Goal: Transaction & Acquisition: Obtain resource

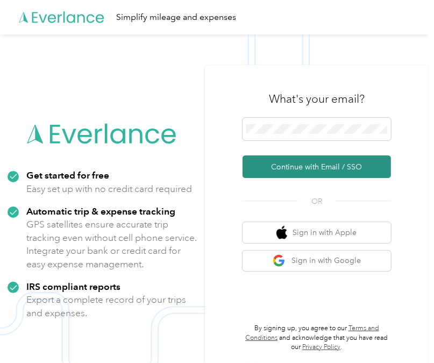
click at [288, 170] on button "Continue with Email / SSO" at bounding box center [316, 166] width 149 height 23
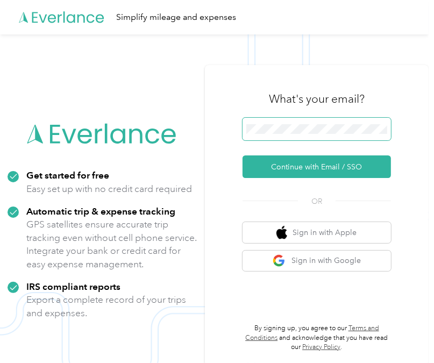
click at [242, 155] on button "Continue with Email / SSO" at bounding box center [316, 166] width 149 height 23
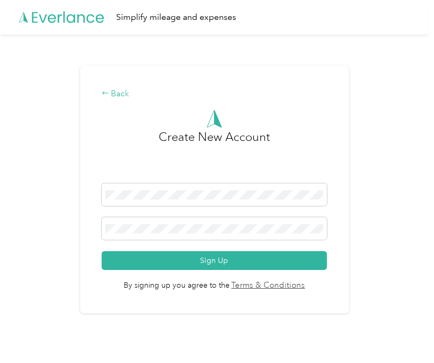
click at [109, 95] on icon at bounding box center [106, 93] width 8 height 8
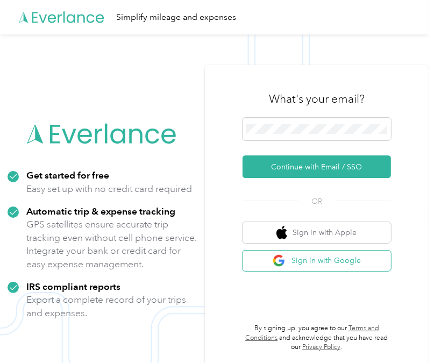
click at [307, 258] on button "Sign in with Google" at bounding box center [316, 260] width 149 height 21
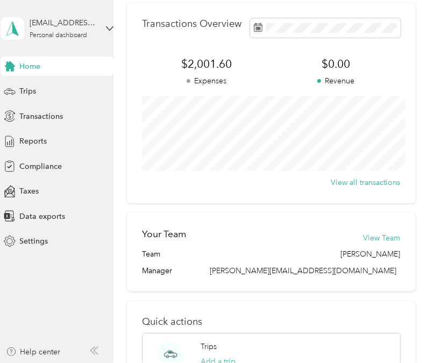
scroll to position [276, 0]
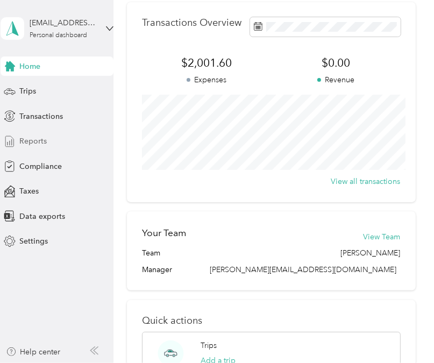
click at [39, 143] on span "Reports" at bounding box center [32, 140] width 27 height 11
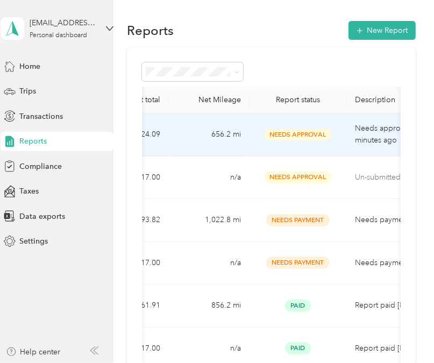
scroll to position [0, 230]
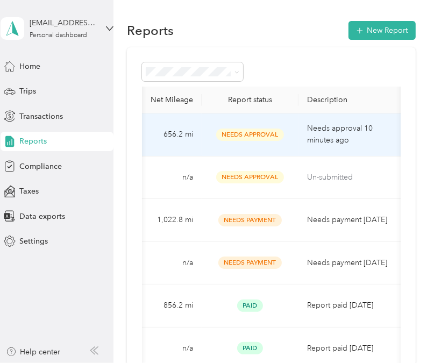
click at [197, 129] on td "656.2 mi" at bounding box center [161, 134] width 81 height 43
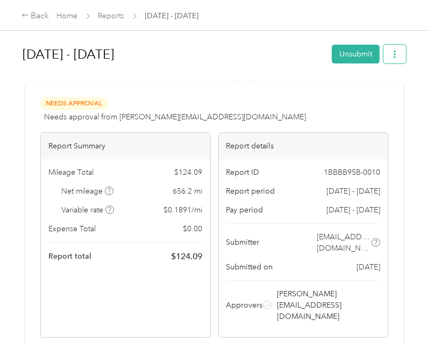
click at [397, 56] on icon "button" at bounding box center [395, 54] width 8 height 8
click at [372, 91] on span "Download" at bounding box center [368, 93] width 35 height 11
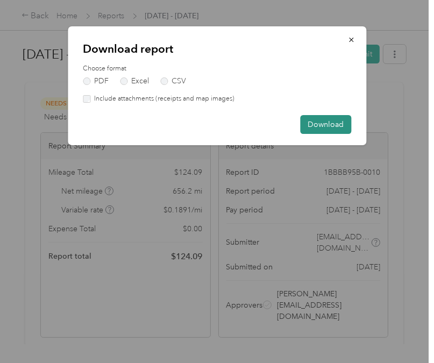
click at [334, 128] on button "Download" at bounding box center [325, 124] width 51 height 19
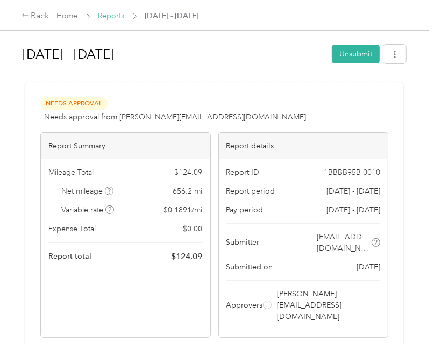
click at [111, 16] on link "Reports" at bounding box center [111, 15] width 26 height 9
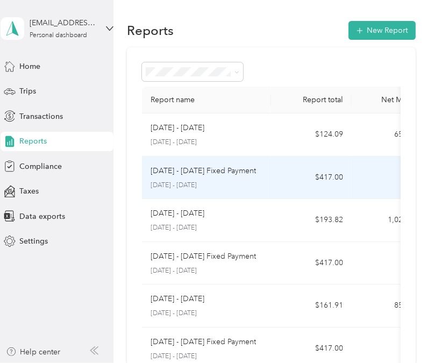
click at [255, 166] on p "[DATE] - [DATE] Fixed Payment" at bounding box center [202, 171] width 105 height 12
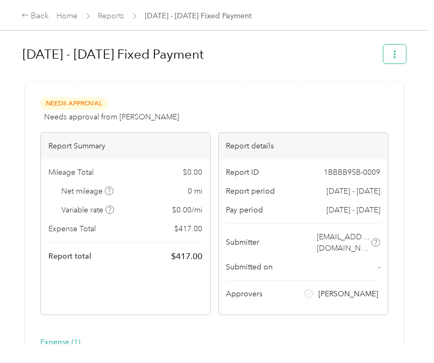
click at [389, 50] on button "button" at bounding box center [394, 54] width 23 height 19
click at [368, 90] on span "Download" at bounding box center [368, 93] width 35 height 11
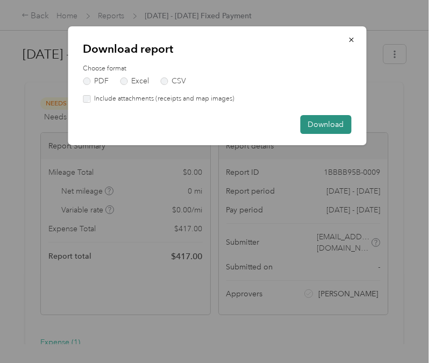
click at [316, 120] on button "Download" at bounding box center [325, 124] width 51 height 19
